Goal: Information Seeking & Learning: Learn about a topic

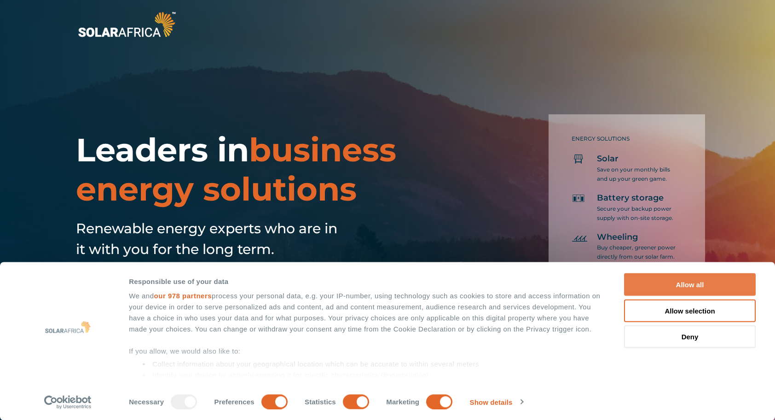
click at [721, 286] on button "Allow all" at bounding box center [690, 284] width 132 height 23
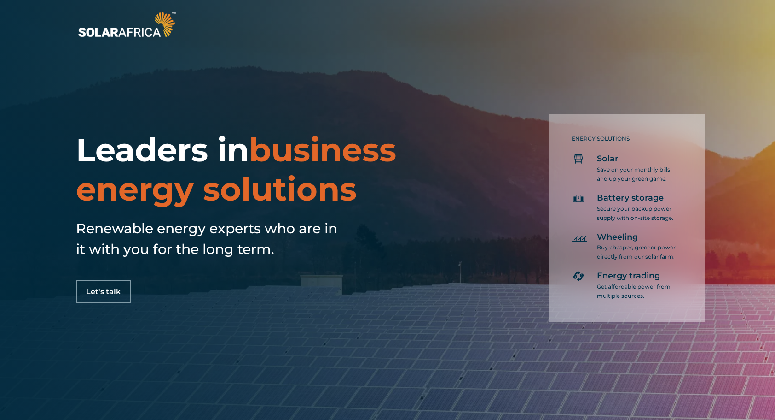
click at [480, 236] on div "ENERGY SOLUTIONS Solar Save on your monthly bills and up your green game. Batte…" at bounding box center [603, 212] width 283 height 219
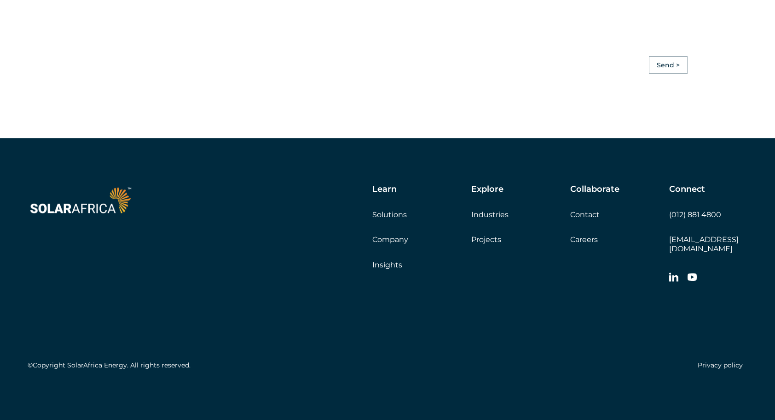
scroll to position [2622, 0]
click at [398, 219] on link "Solutions" at bounding box center [390, 214] width 35 height 9
